Goal: Information Seeking & Learning: Learn about a topic

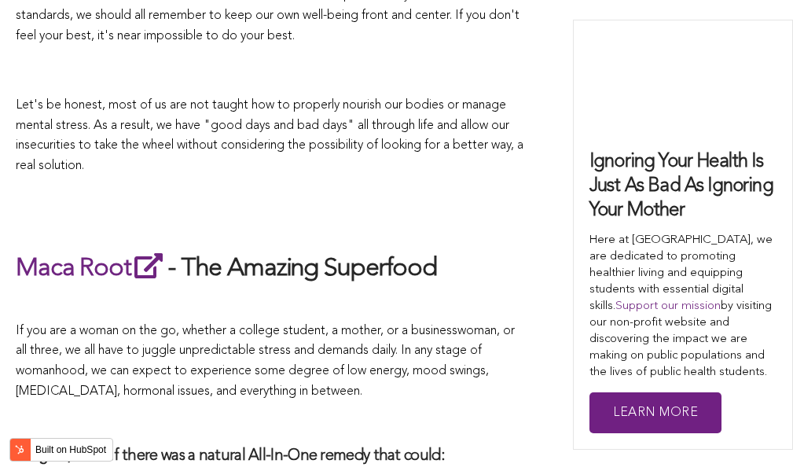
scroll to position [5105, 0]
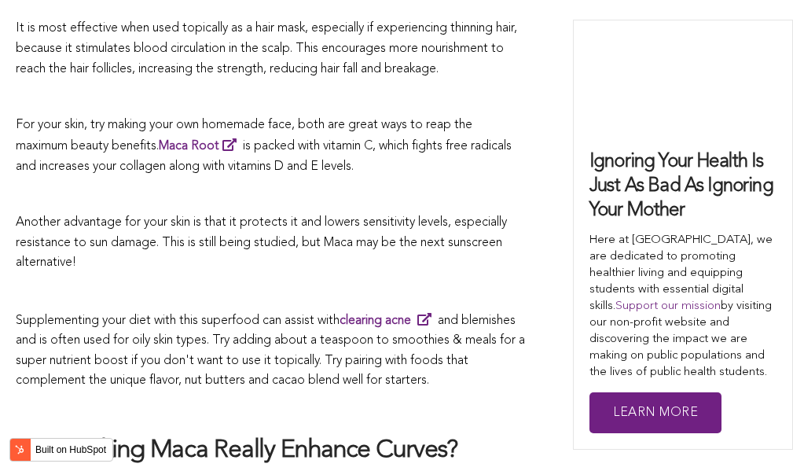
click at [472, 281] on p at bounding box center [271, 291] width 511 height 20
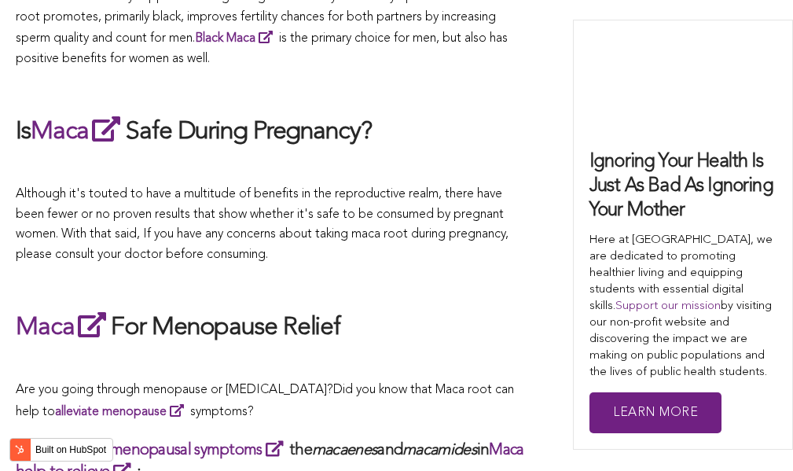
scroll to position [3684, 0]
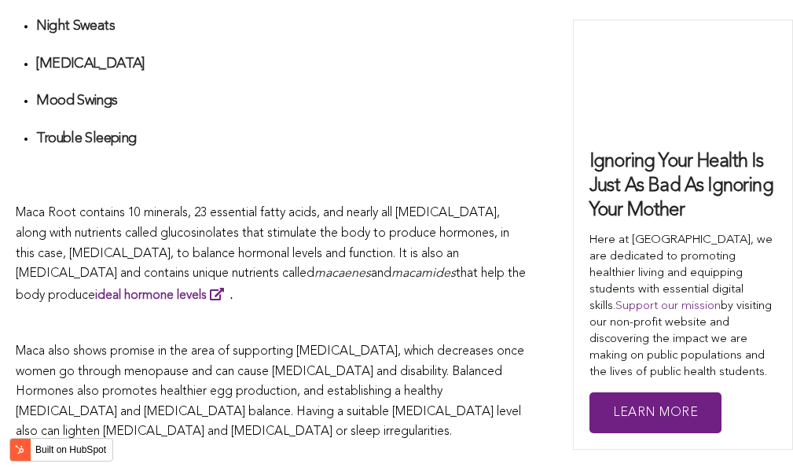
click at [320, 235] on span "Maca Root contains 10 minerals, 23 essential fatty acids, and nearly all [MEDIC…" at bounding box center [262, 243] width 493 height 73
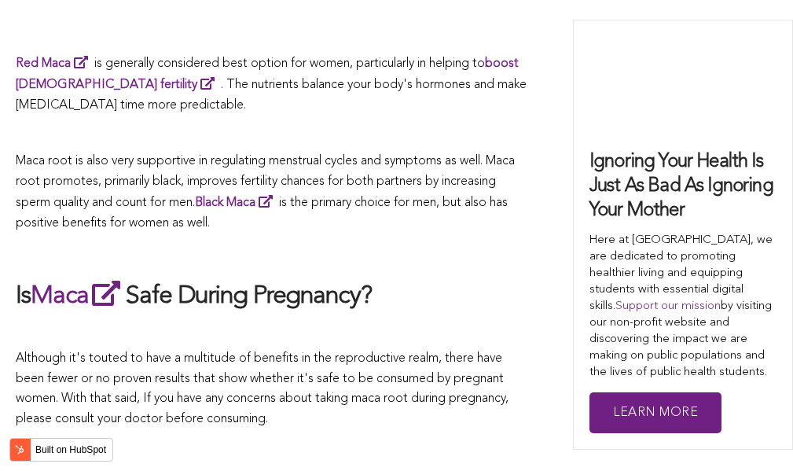
scroll to position [2898, 0]
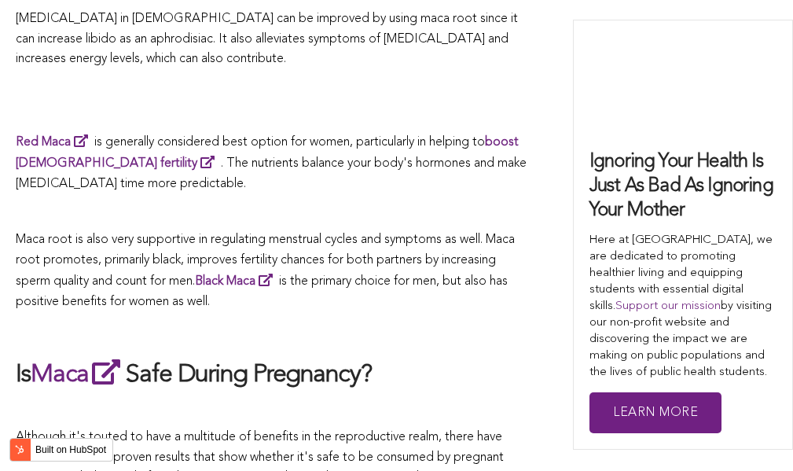
click at [370, 142] on span "Red Maca is generally considered best option for women, particularly in helping…" at bounding box center [271, 163] width 511 height 54
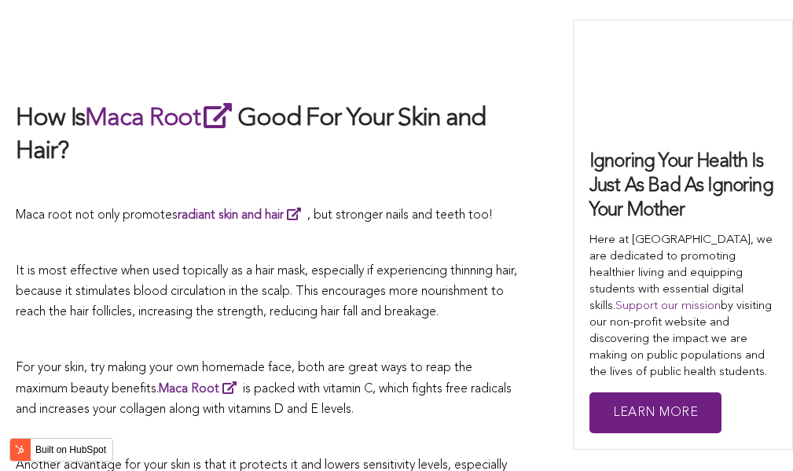
scroll to position [5173, 0]
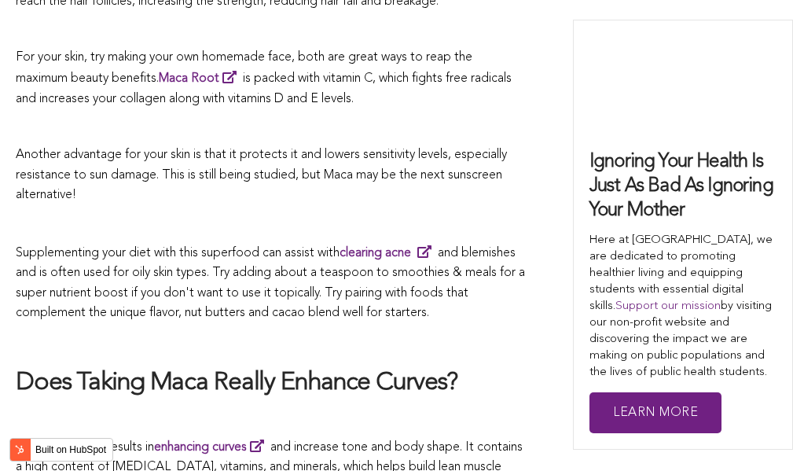
click at [362, 247] on span "Supplementing your diet with this superfood can assist with clearing acne and b…" at bounding box center [270, 283] width 509 height 73
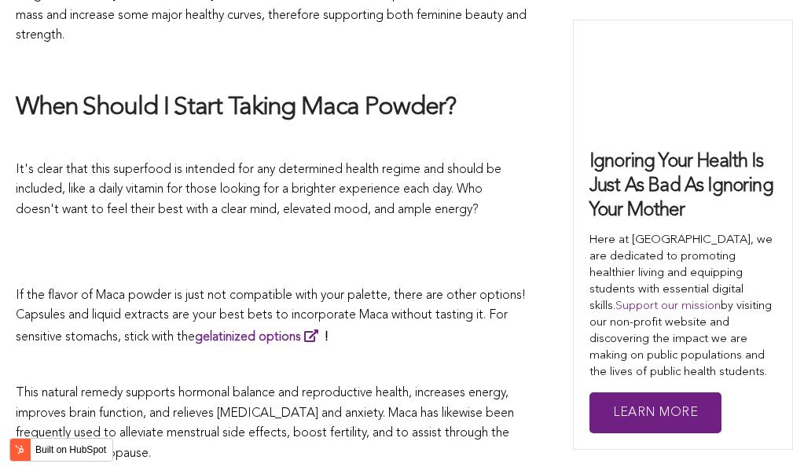
scroll to position [2681, 0]
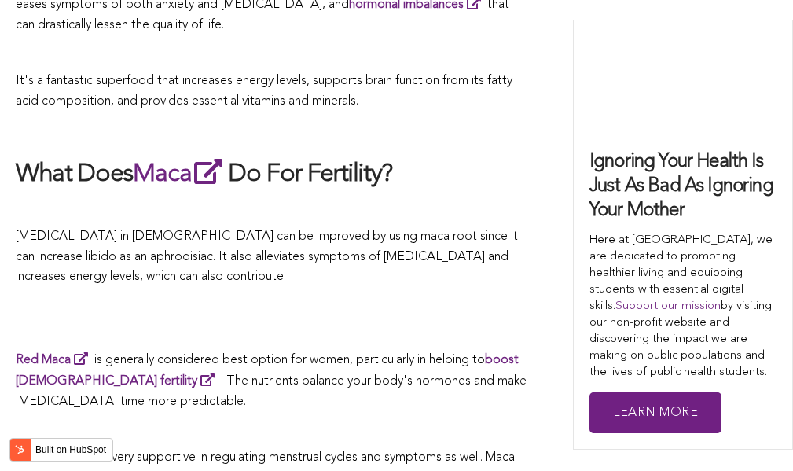
click at [397, 235] on p "[MEDICAL_DATA] in [DEMOGRAPHIC_DATA] can be improved by using maca root since i…" at bounding box center [271, 257] width 511 height 60
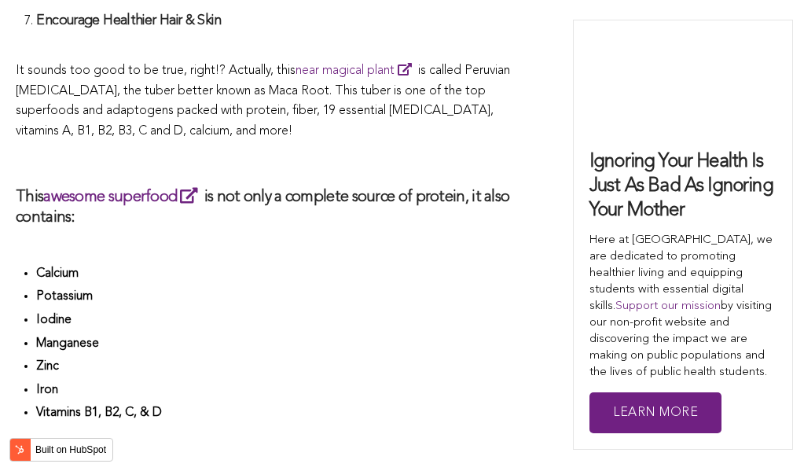
scroll to position [4773, 0]
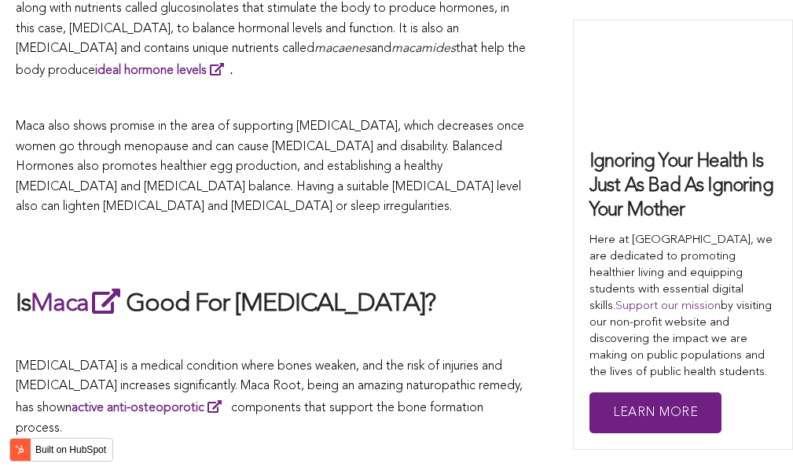
scroll to position [3377, 0]
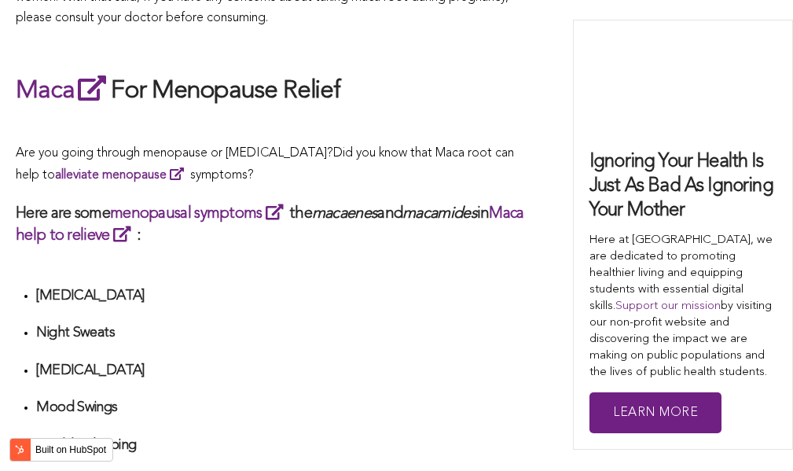
click at [438, 235] on div "What Are The Health Benefits of Maca For Women ? Hi [DEMOGRAPHIC_DATA], have yo…" at bounding box center [271, 246] width 511 height 5348
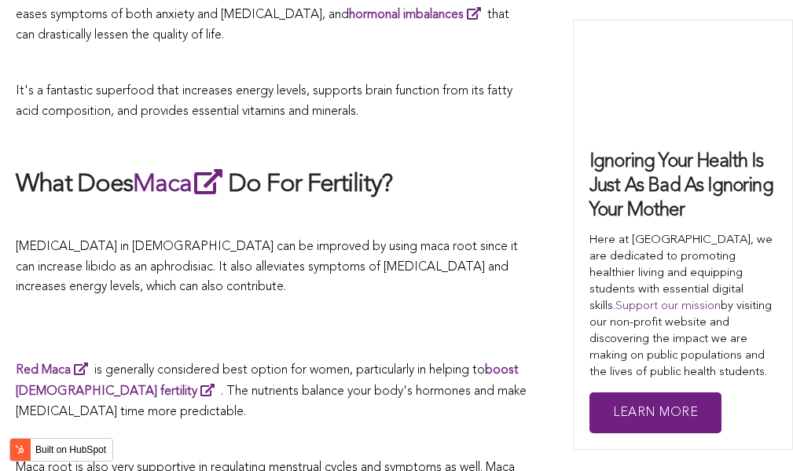
scroll to position [4429, 0]
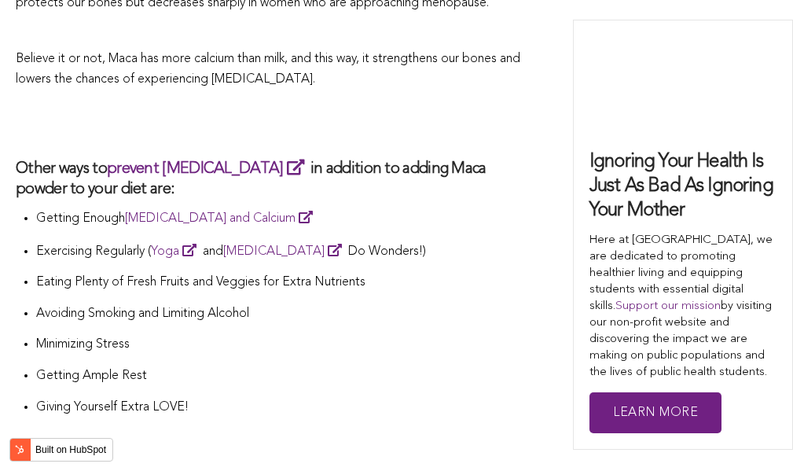
click at [389, 273] on p "Eating Plenty of Fresh Fruits and Veggies for Extra Nutrients" at bounding box center [281, 283] width 490 height 20
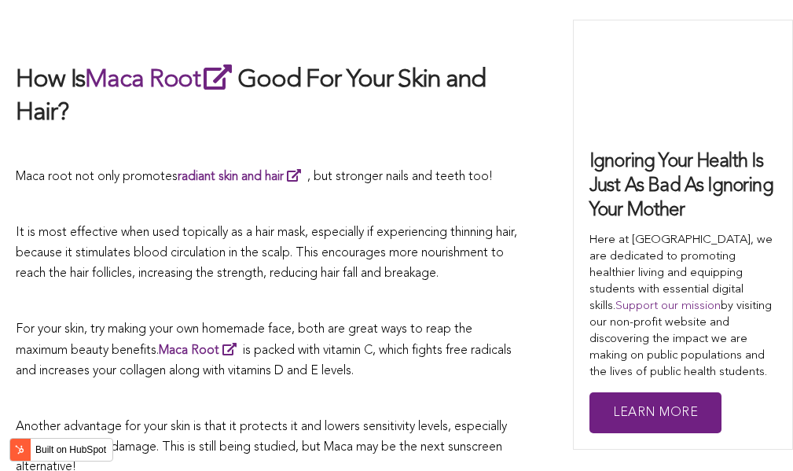
scroll to position [4979, 0]
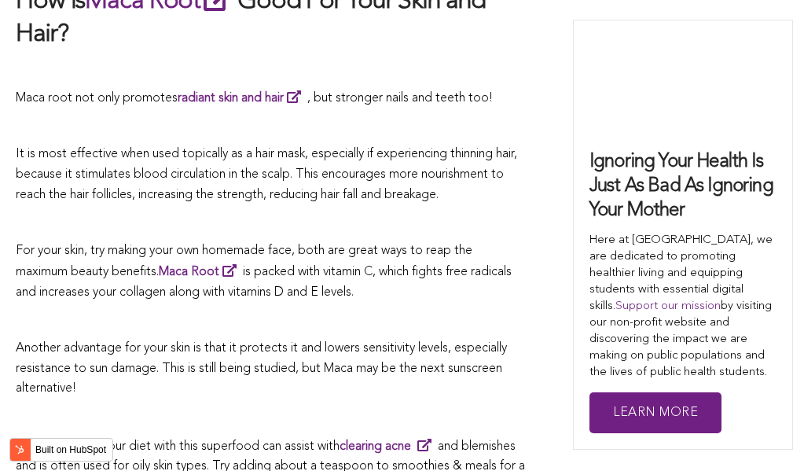
click at [384, 60] on p at bounding box center [271, 70] width 511 height 20
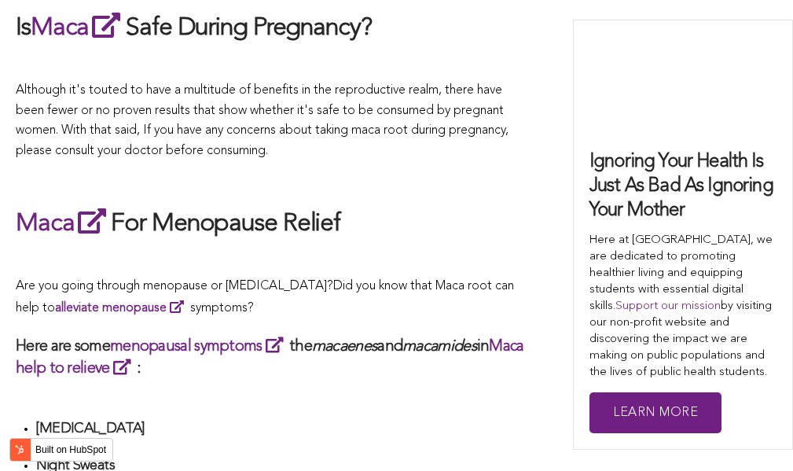
click at [471, 249] on p at bounding box center [271, 259] width 511 height 20
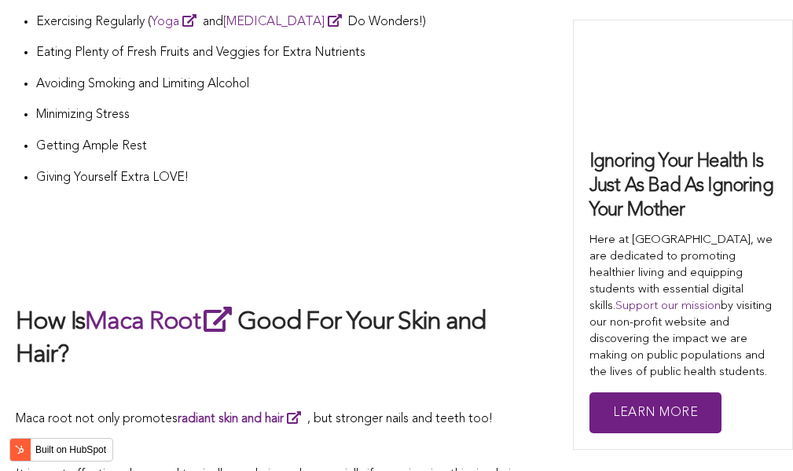
scroll to position [3943, 0]
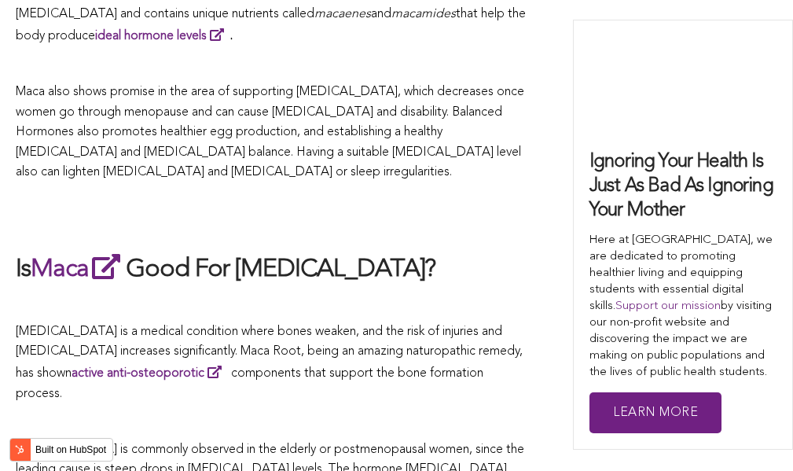
click at [332, 251] on h2 "Is Maca Good For [MEDICAL_DATA]?" at bounding box center [271, 269] width 511 height 36
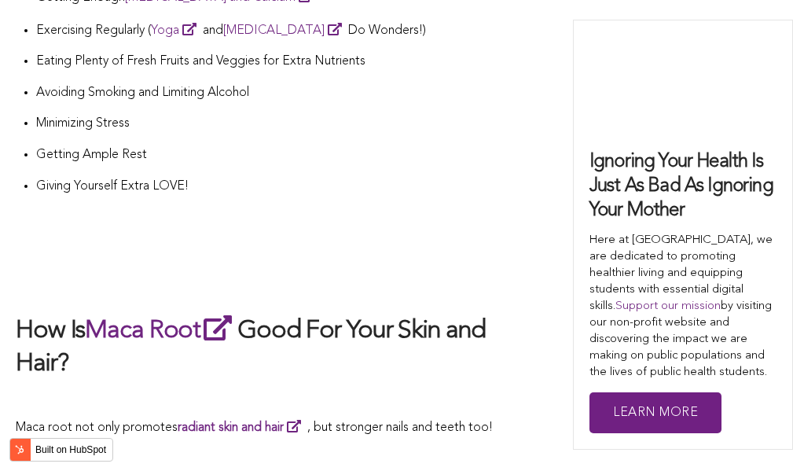
scroll to position [3963, 0]
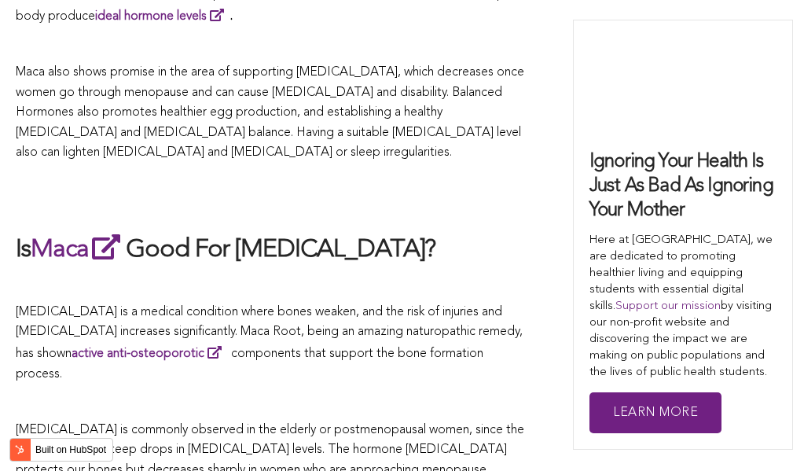
click at [365, 235] on h2 "Is Maca Good For [MEDICAL_DATA]?" at bounding box center [271, 249] width 511 height 36
